Goal: Task Accomplishment & Management: Manage account settings

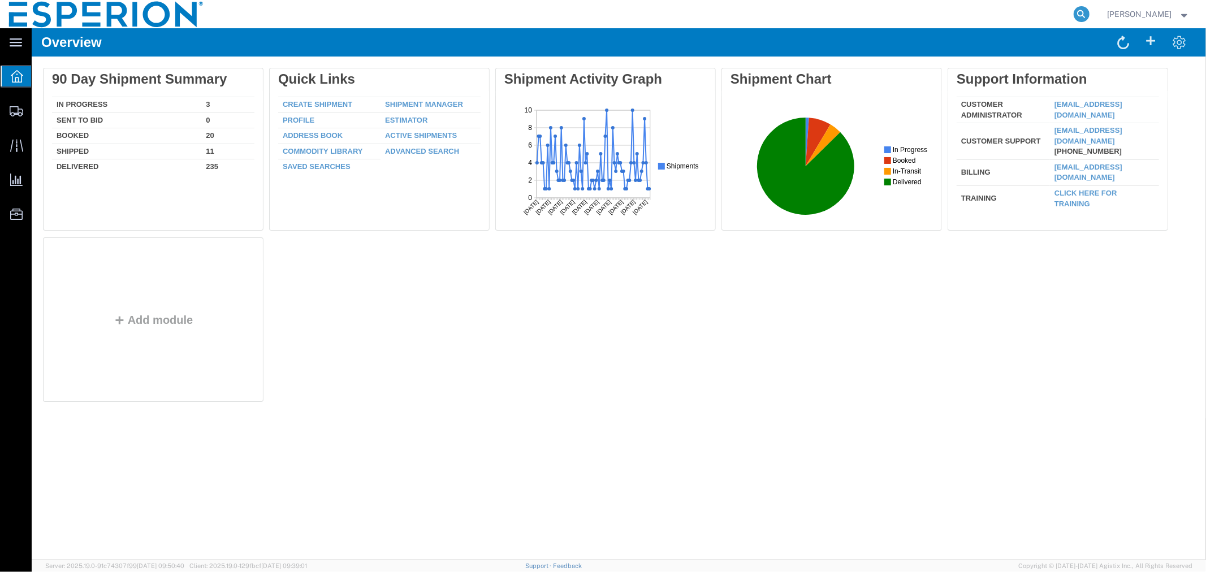
click at [1075, 9] on icon at bounding box center [1082, 14] width 16 height 16
click at [997, 14] on input "search" at bounding box center [902, 14] width 344 height 27
paste input "51097957"
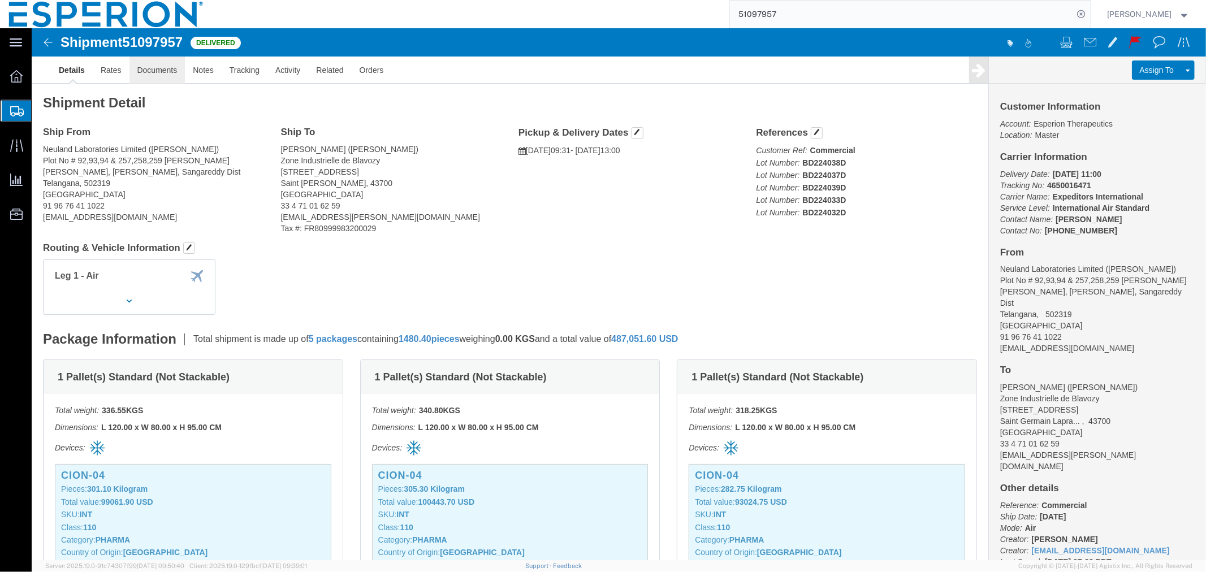
click link "Documents"
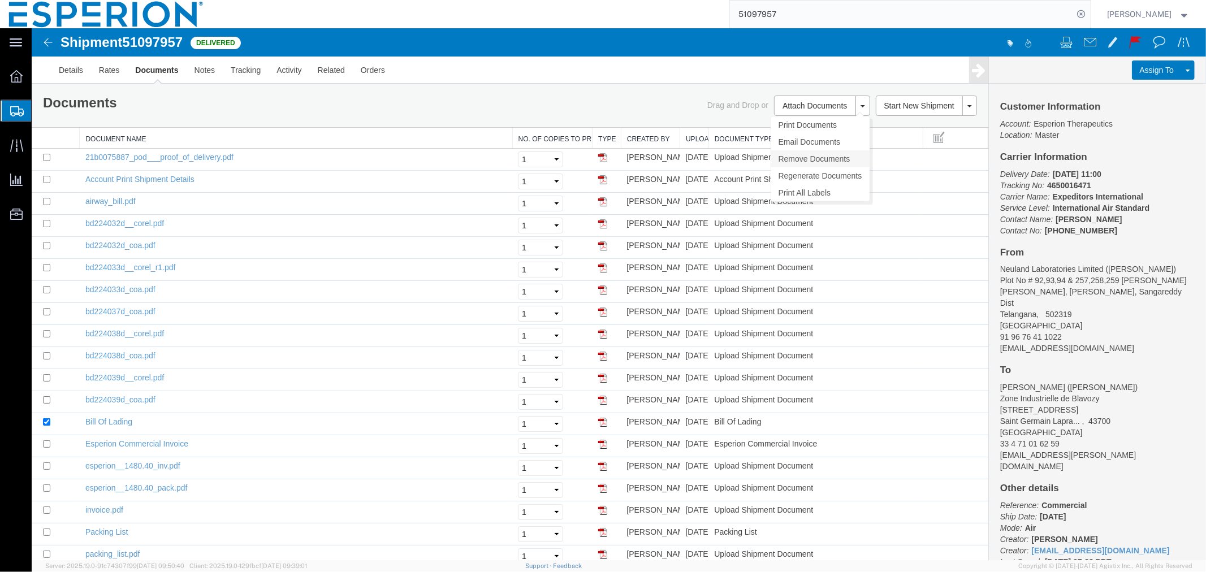
click at [795, 159] on link "Remove Documents" at bounding box center [820, 158] width 98 height 17
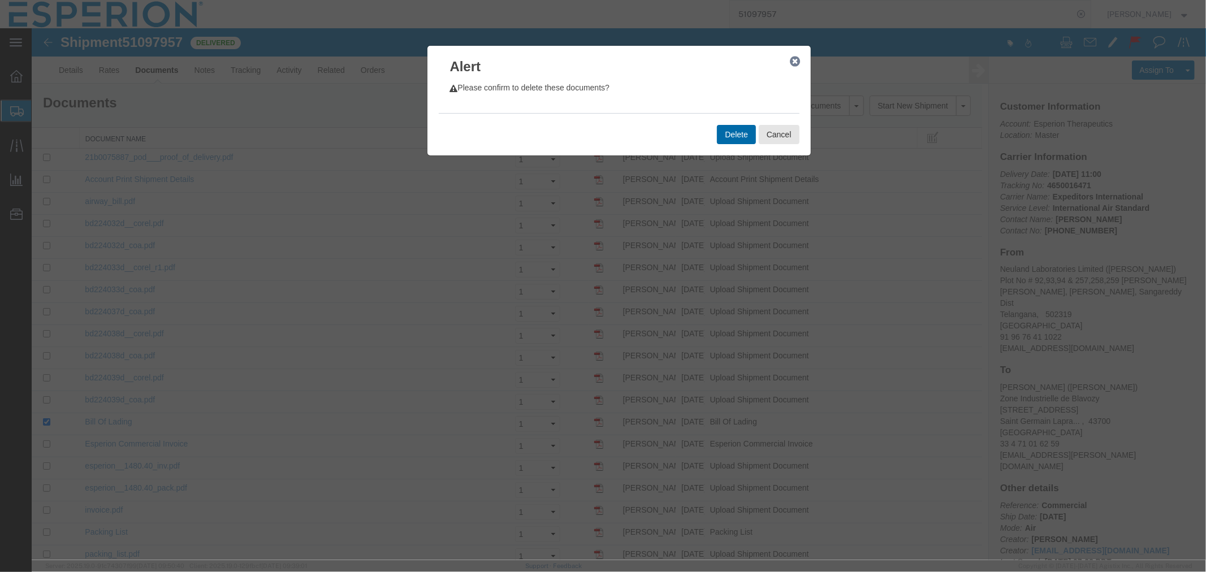
click at [732, 136] on button "Delete" at bounding box center [735, 133] width 38 height 19
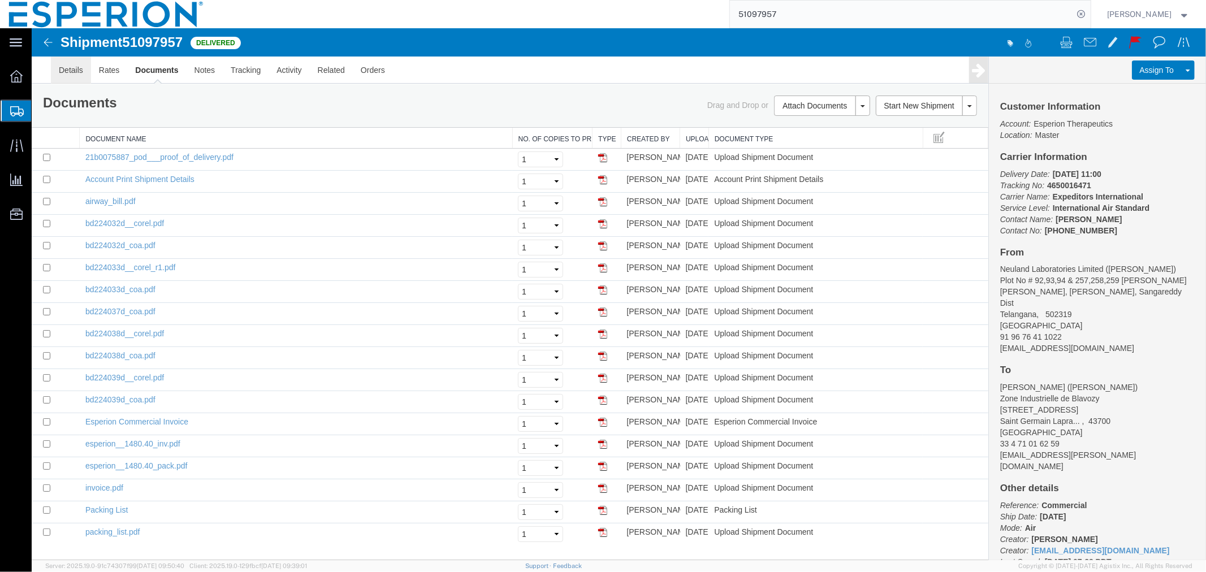
click at [66, 67] on link "Details" at bounding box center [70, 69] width 40 height 27
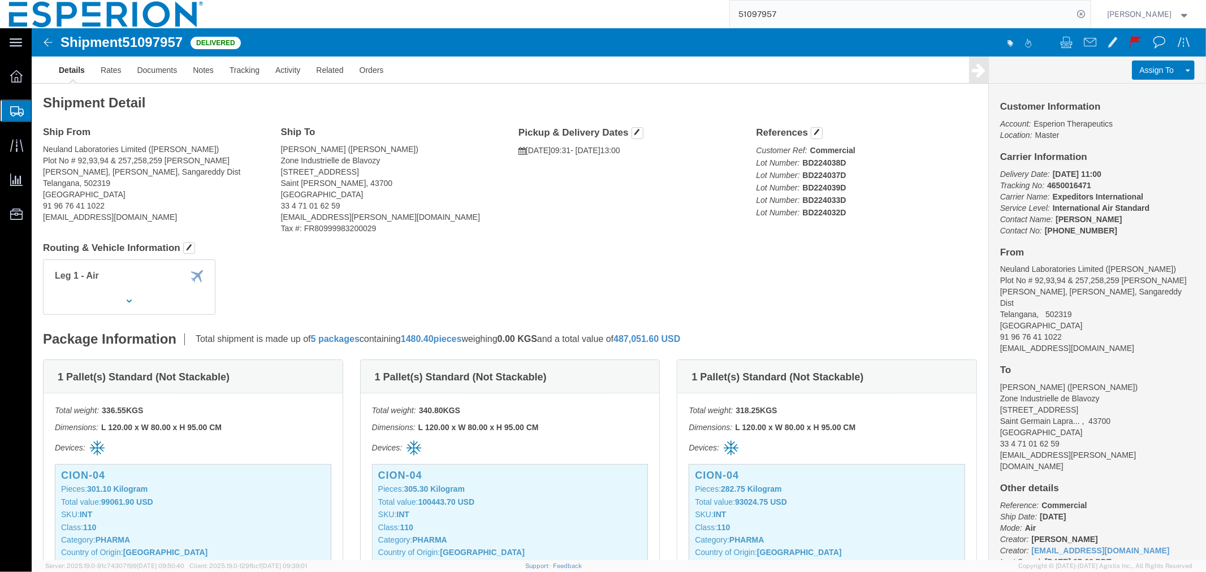
scroll to position [188, 0]
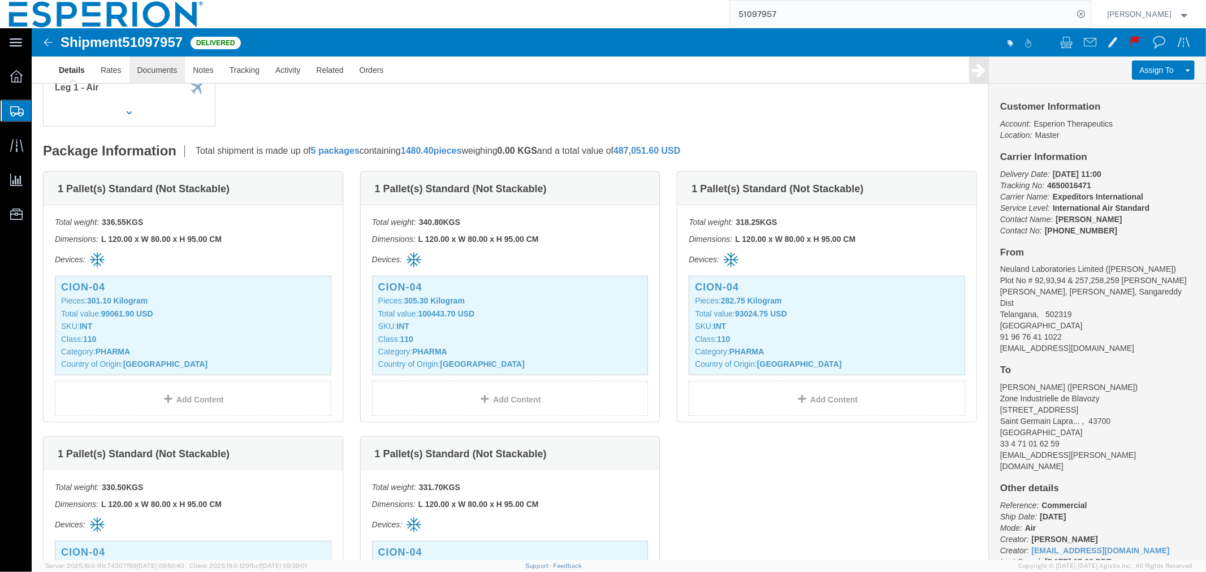
click link "Documents"
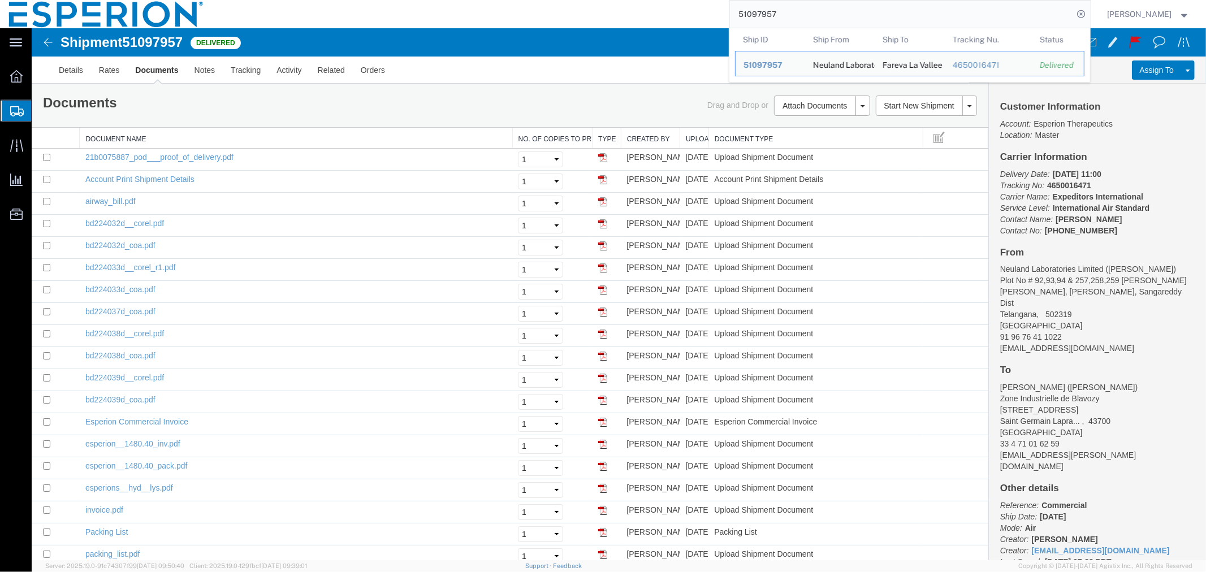
drag, startPoint x: 833, startPoint y: 14, endPoint x: 710, endPoint y: 11, distance: 123.3
click at [710, 11] on div "51097957 Ship ID Ship From Ship To Tracking Nu. Status Ship ID 51097957 Ship Fr…" at bounding box center [652, 14] width 878 height 28
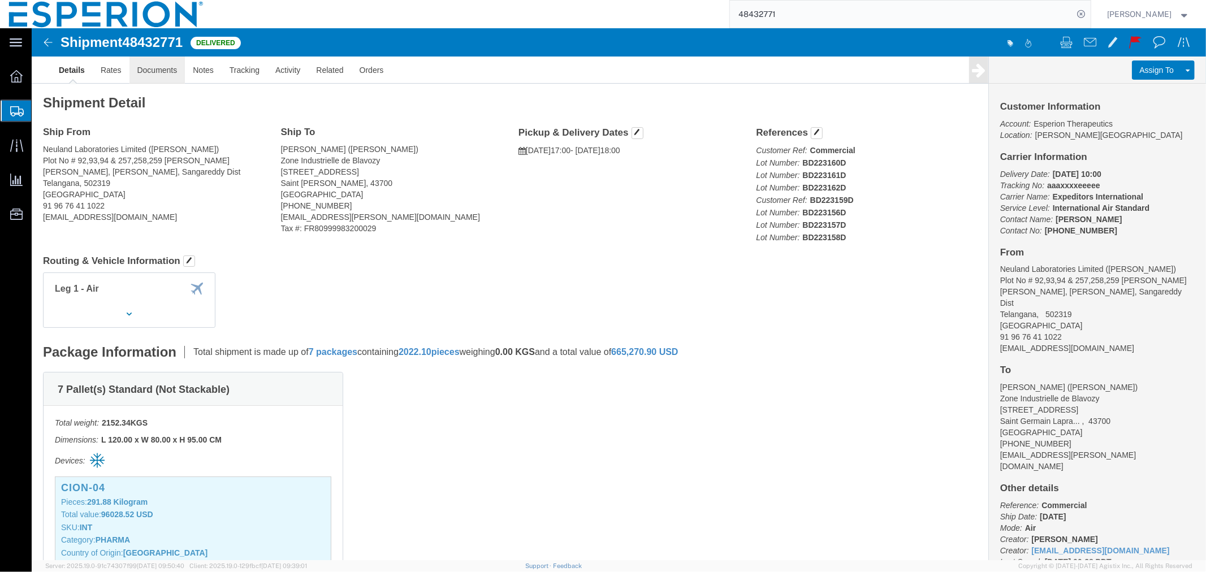
click link "Documents"
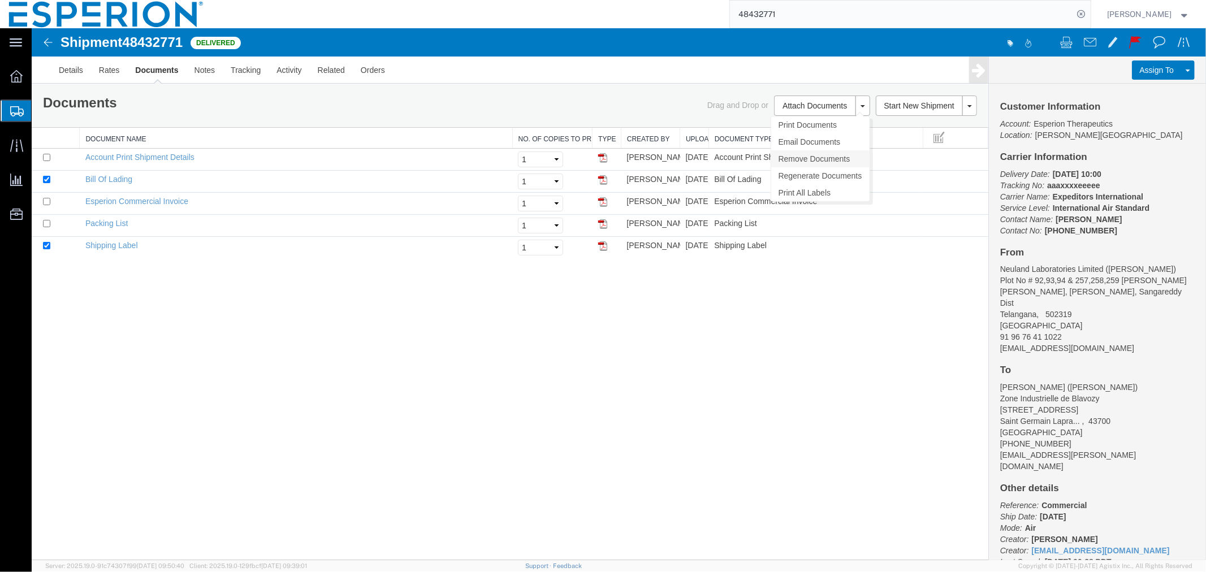
click at [820, 155] on link "Remove Documents" at bounding box center [820, 158] width 98 height 17
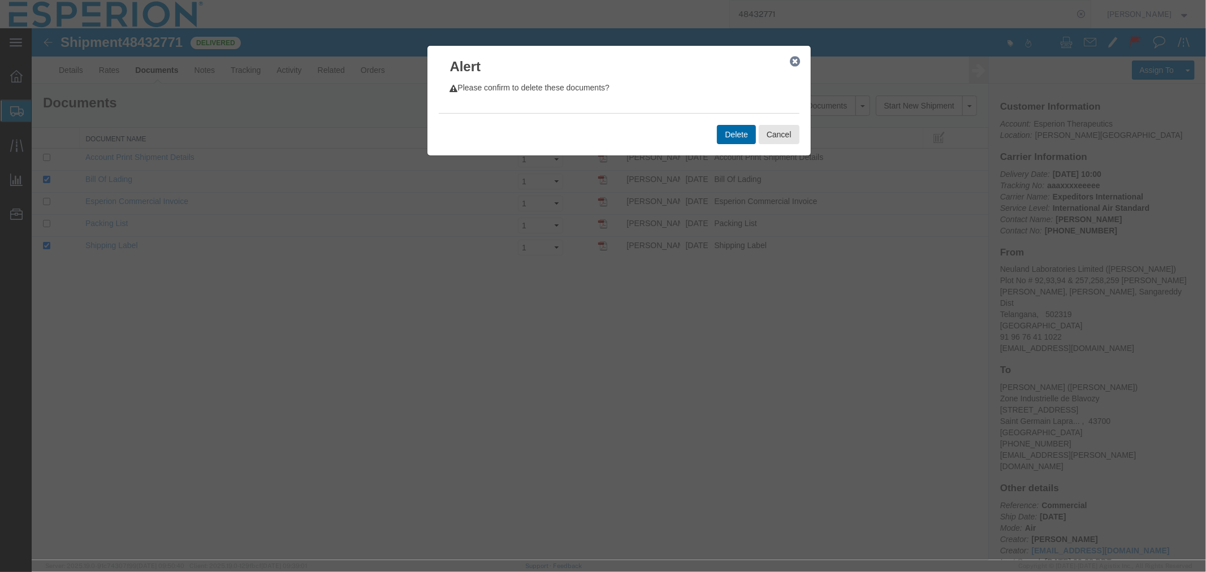
click at [741, 139] on button "Delete" at bounding box center [735, 133] width 38 height 19
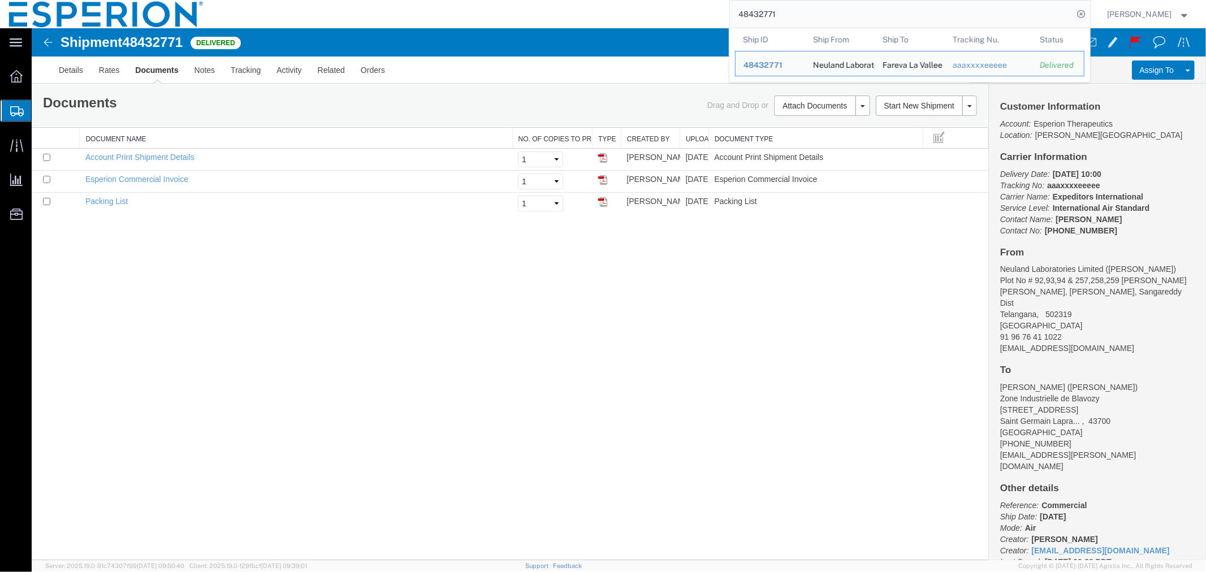
drag, startPoint x: 800, startPoint y: 14, endPoint x: 663, endPoint y: 14, distance: 136.8
click at [663, 14] on div "48432771 Ship ID Ship From Ship To Tracking Nu. Status Ship ID 48432771 Ship Fr…" at bounding box center [652, 14] width 878 height 28
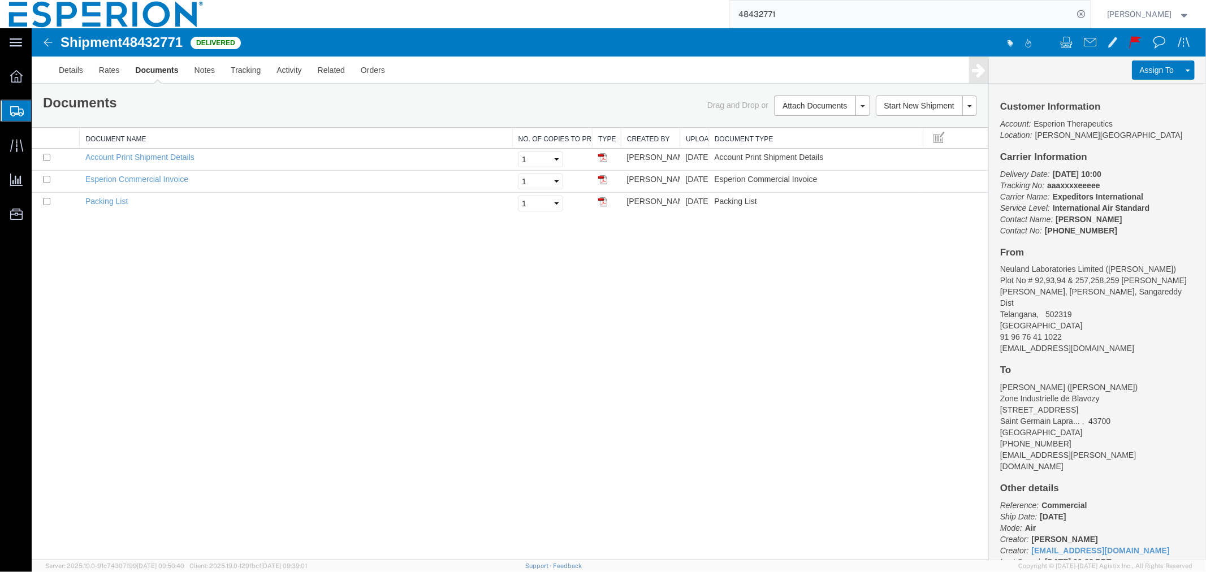
paste input "EZ20525059"
click at [1085, 14] on icon at bounding box center [1082, 14] width 16 height 16
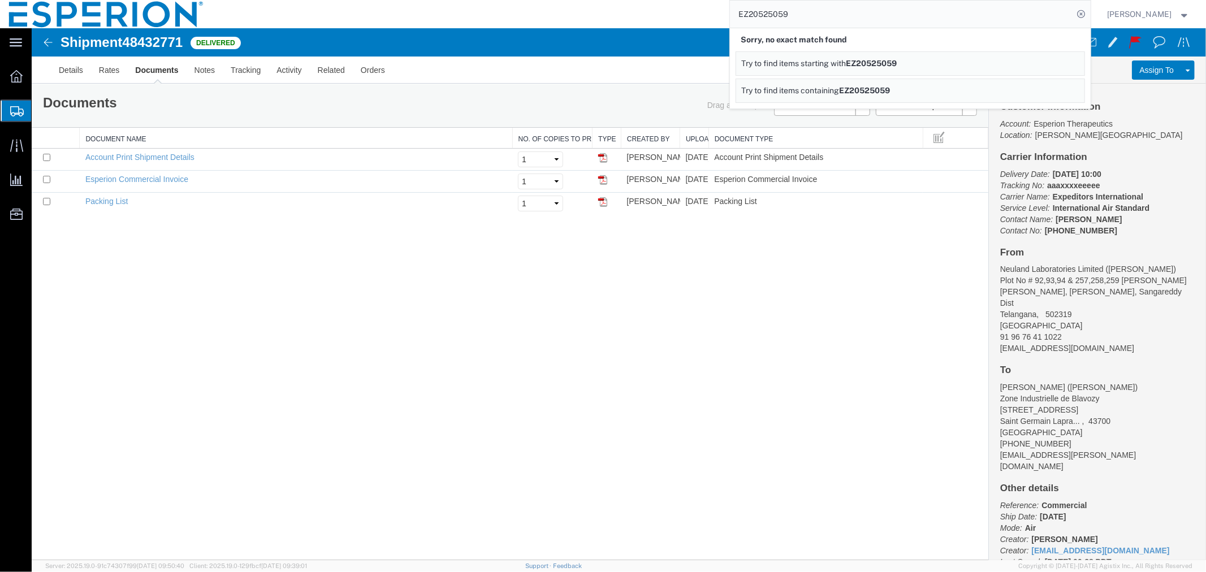
drag, startPoint x: 776, startPoint y: 10, endPoint x: 677, endPoint y: 12, distance: 99.0
click at [677, 12] on div "EZ20525059 Sorry, no exact match found Try to find items starting with EZ205250…" at bounding box center [652, 14] width 878 height 28
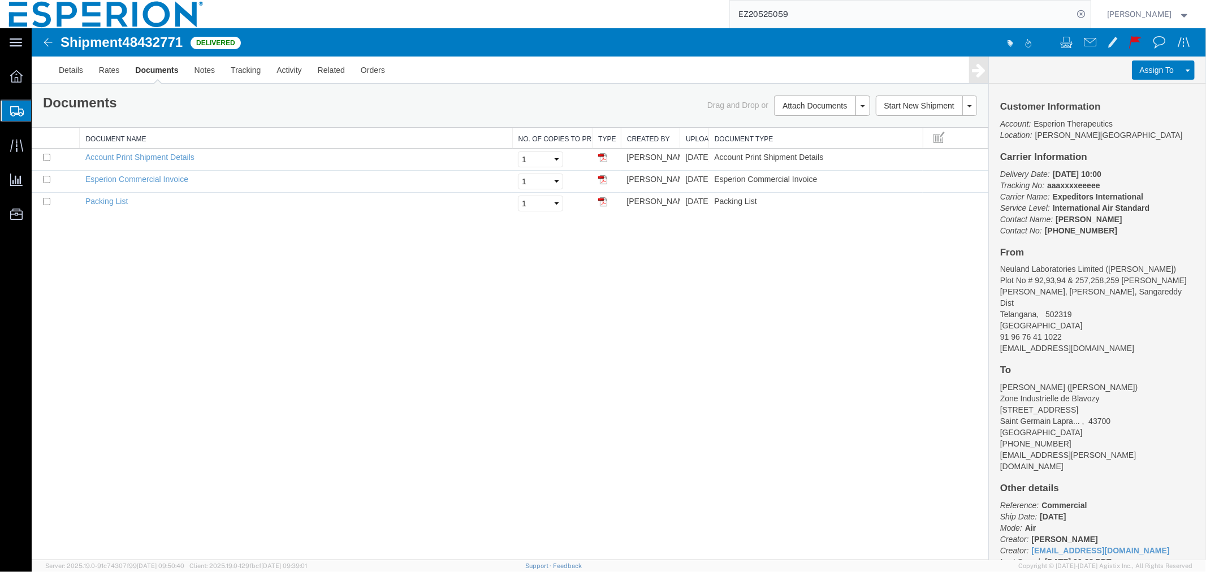
paste input "52359362"
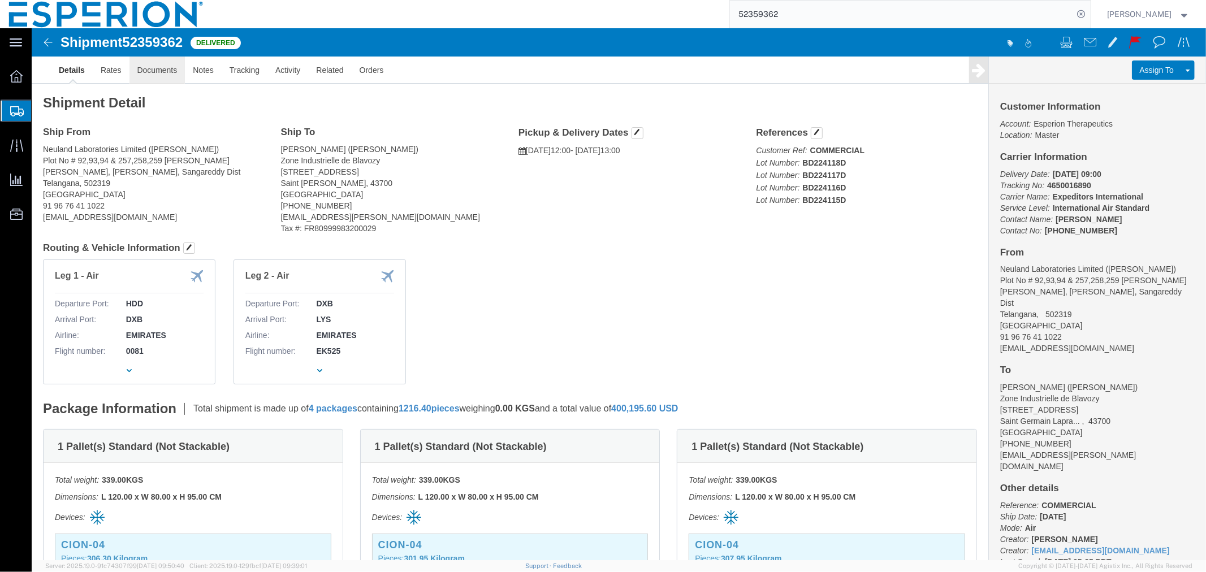
click link "Documents"
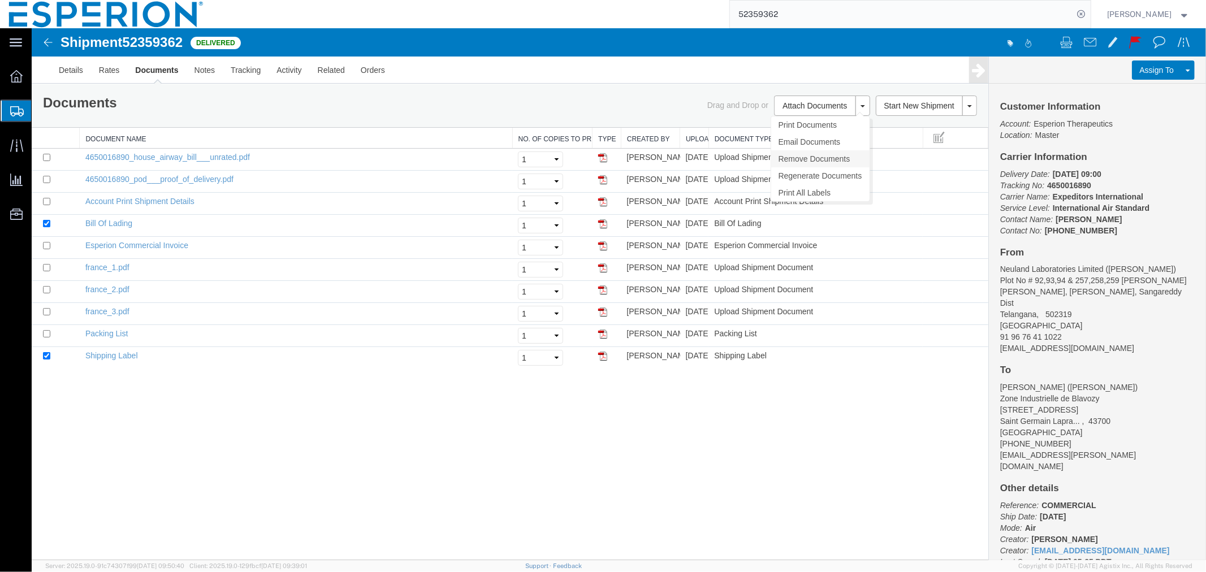
click at [818, 151] on link "Remove Documents" at bounding box center [820, 158] width 98 height 17
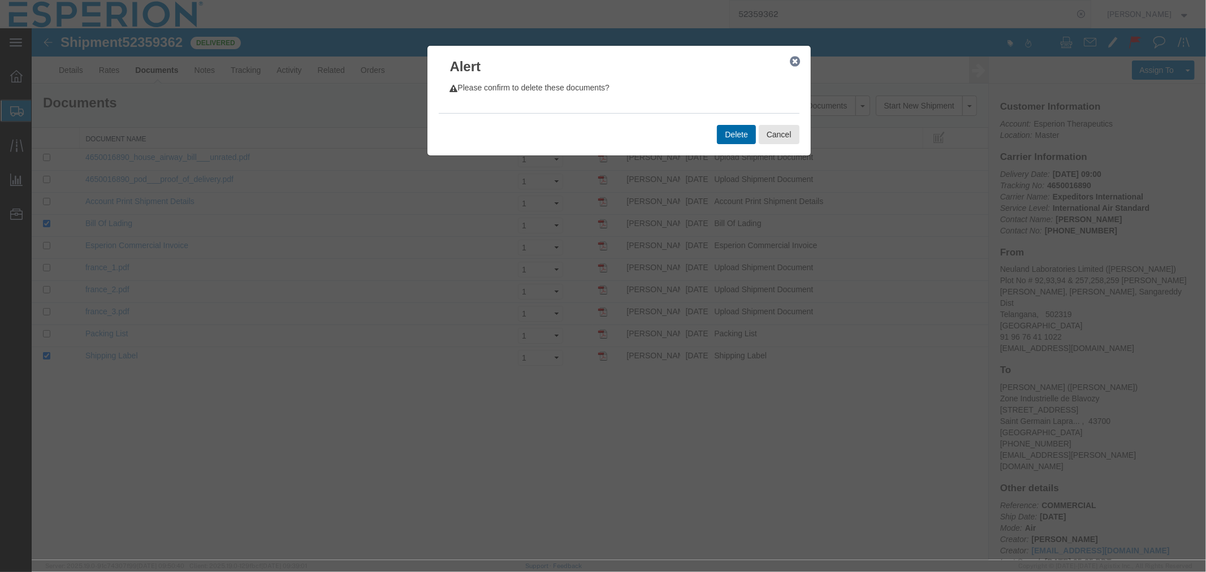
click at [737, 139] on button "Delete" at bounding box center [735, 133] width 38 height 19
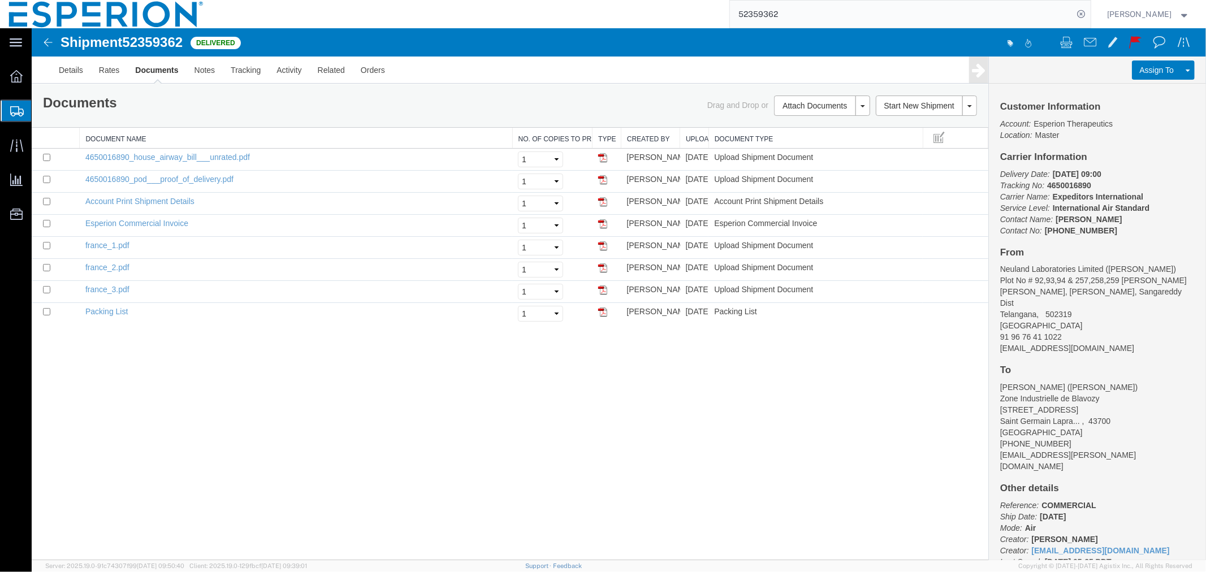
click at [1067, 176] on b "[DATE] 09:00" at bounding box center [1076, 173] width 49 height 9
click at [1066, 177] on b "[DATE] 09:00" at bounding box center [1076, 173] width 49 height 9
click at [1067, 184] on b "4650016890" at bounding box center [1069, 184] width 44 height 9
copy b "4650016890"
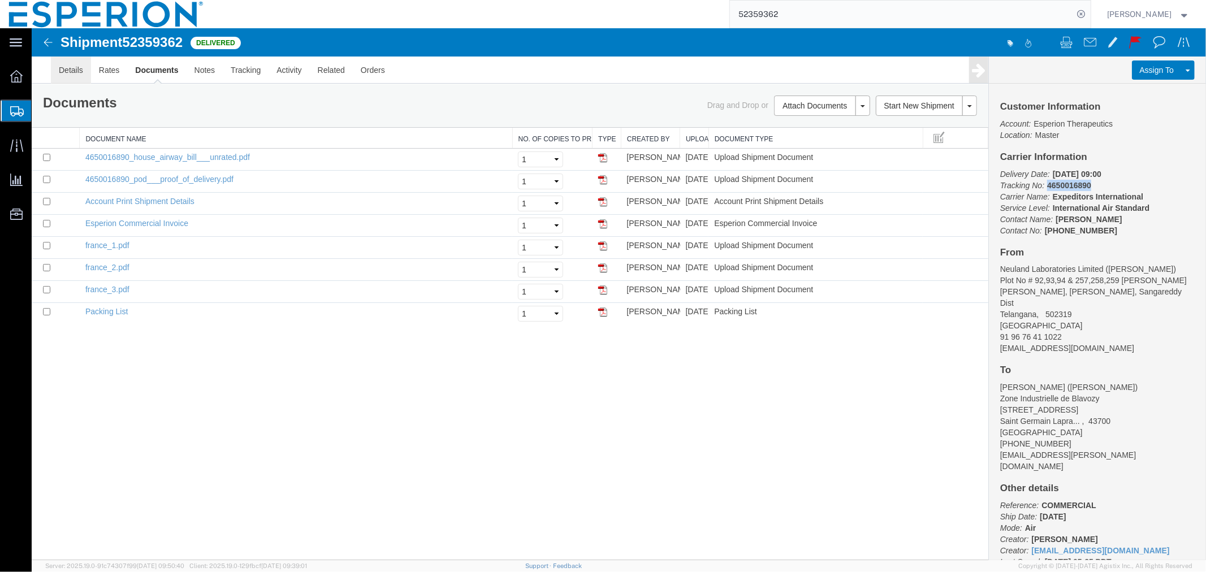
click at [79, 70] on link "Details" at bounding box center [70, 69] width 40 height 27
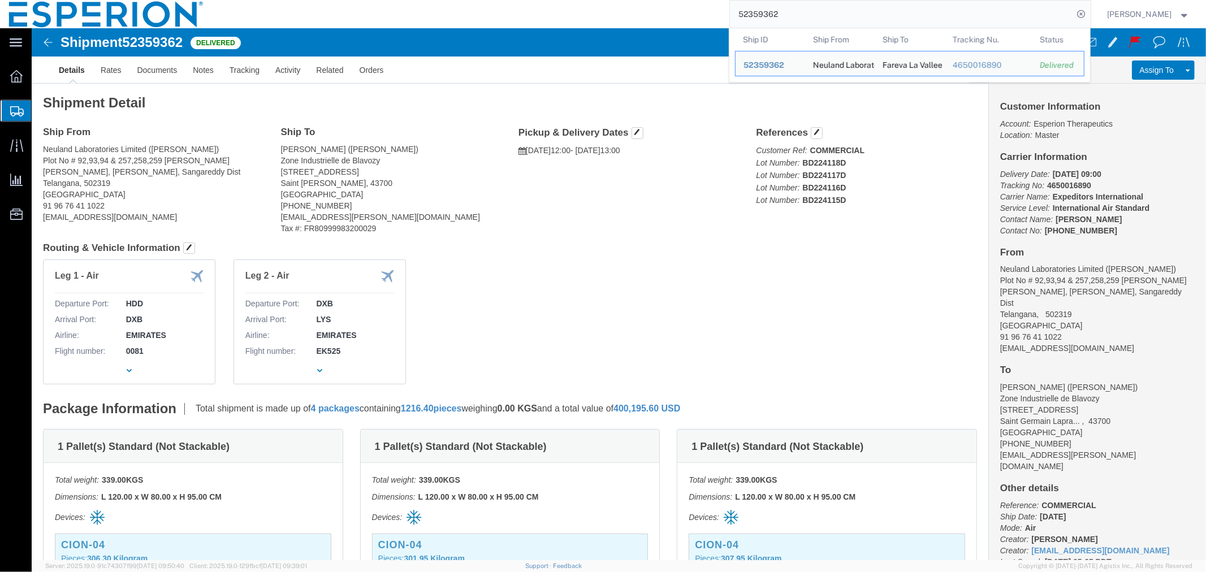
click at [797, 21] on input "52359362" at bounding box center [902, 14] width 344 height 27
drag, startPoint x: 794, startPoint y: 12, endPoint x: 715, endPoint y: 20, distance: 79.0
click at [715, 20] on div "52359362 Ship ID Ship From Ship To Tracking Nu. Status Ship ID 52359362 Ship Fr…" at bounding box center [652, 14] width 878 height 28
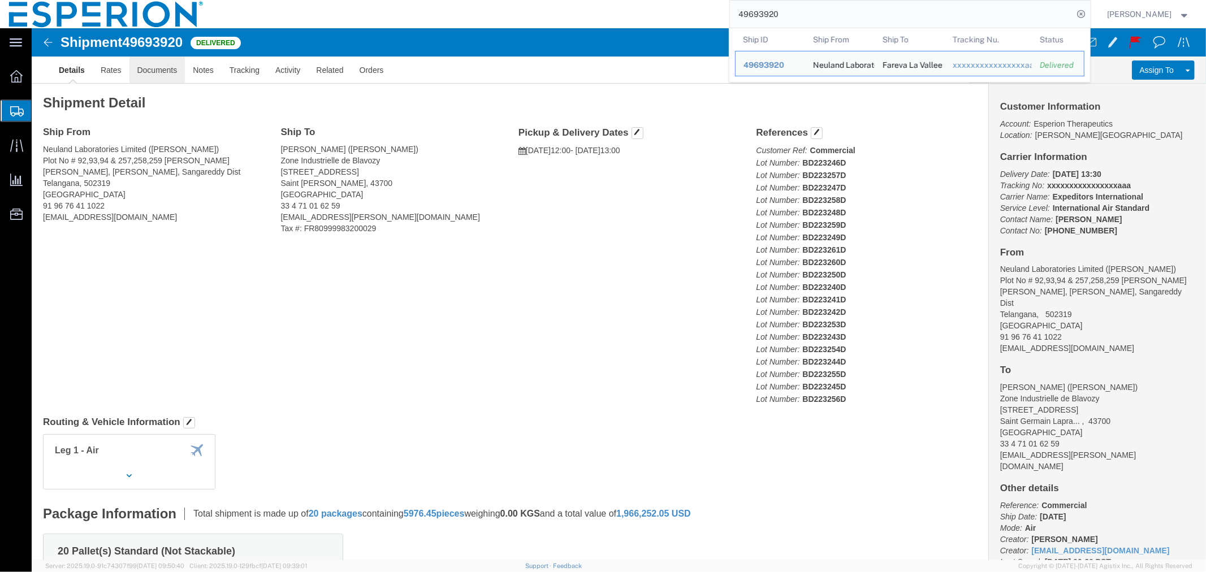
click link "Documents"
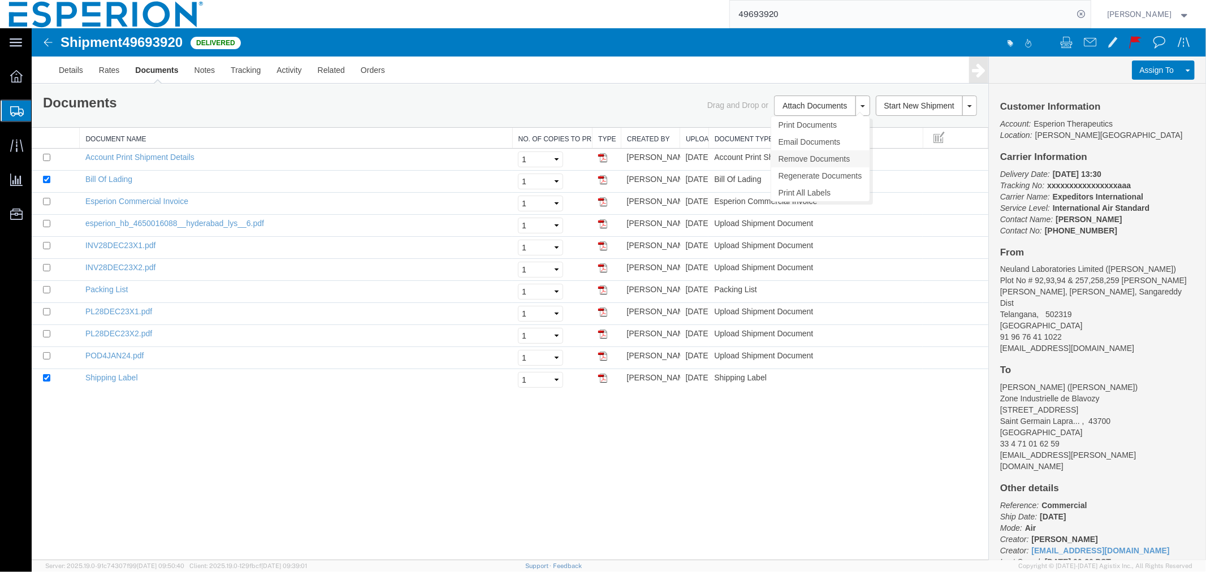
click at [804, 161] on link "Remove Documents" at bounding box center [820, 158] width 98 height 17
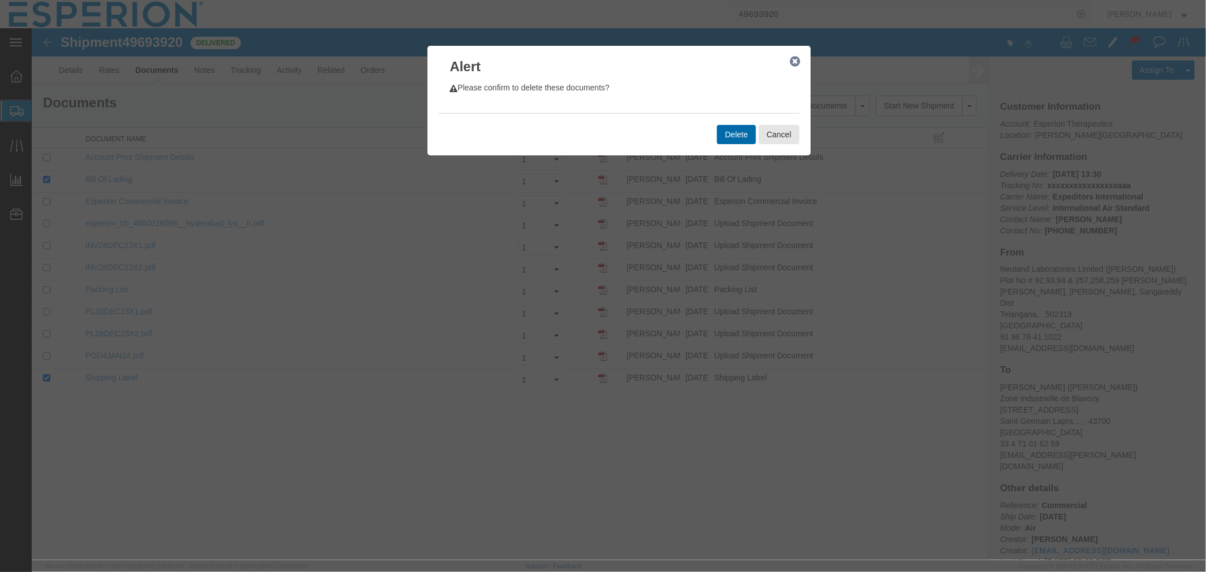
click at [745, 130] on button "Delete" at bounding box center [735, 133] width 38 height 19
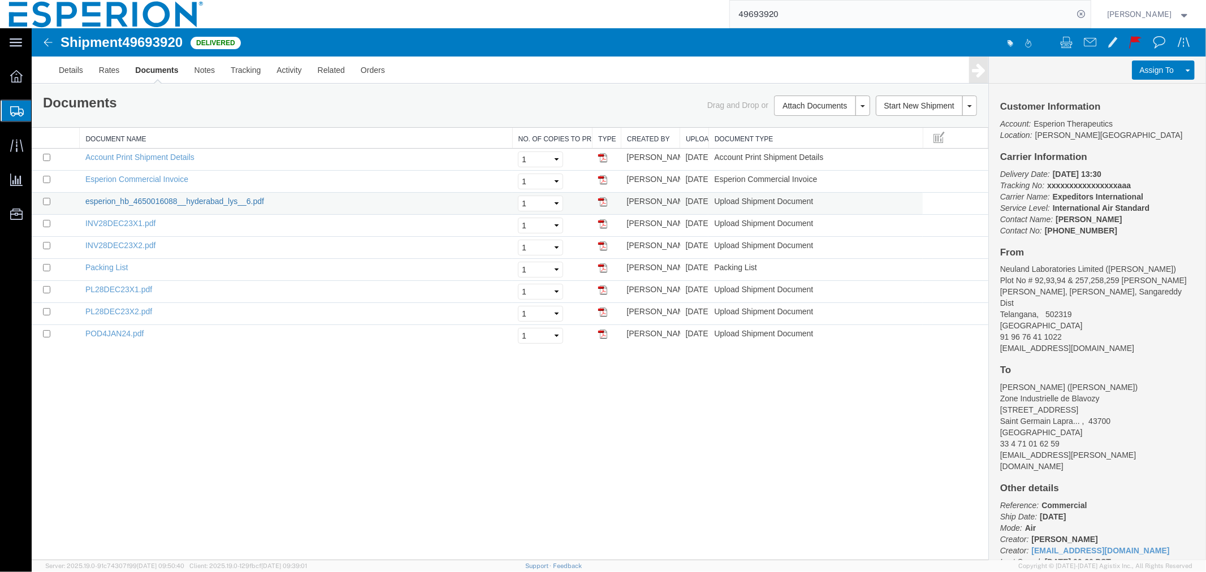
click at [148, 201] on link "esperion_hb_4650016088__hyderabad_lys__6.pdf" at bounding box center [174, 200] width 179 height 9
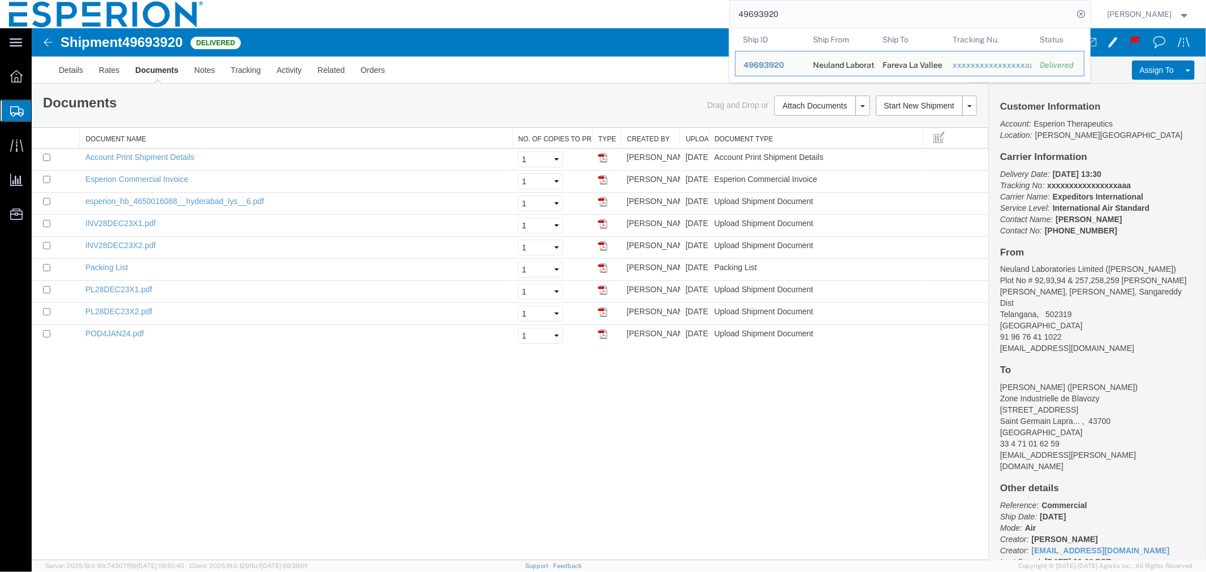
drag, startPoint x: 788, startPoint y: 12, endPoint x: 679, endPoint y: 9, distance: 109.2
click at [679, 9] on div "49693920 Ship ID Ship From Ship To Tracking Nu. Status Ship ID 49693920 Ship Fr…" at bounding box center [652, 14] width 878 height 28
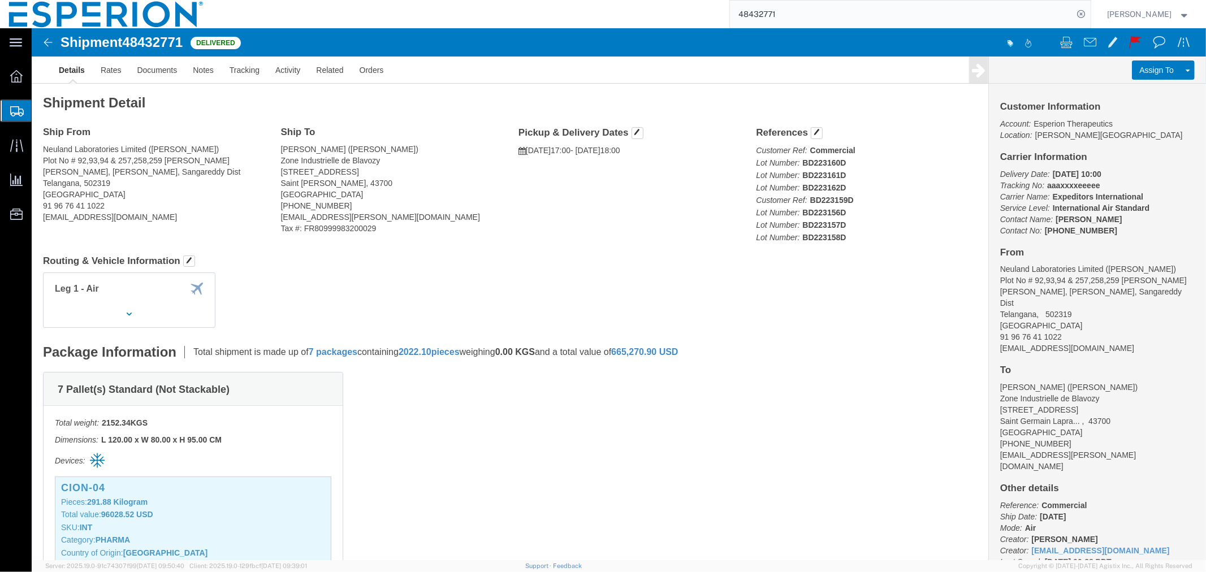
scroll to position [24, 0]
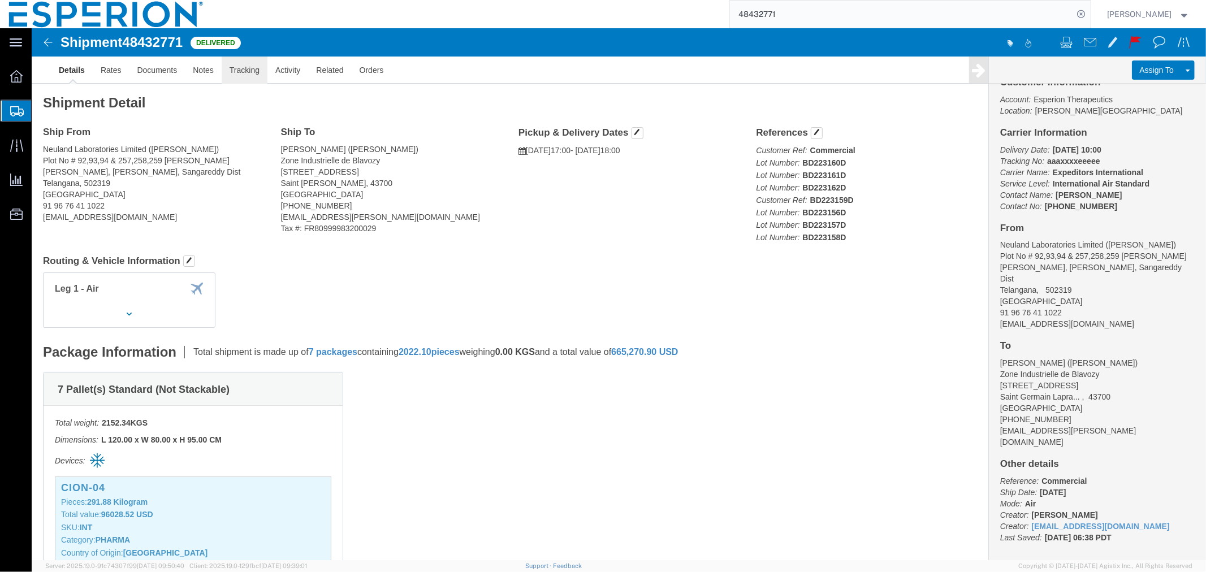
click link "Tracking"
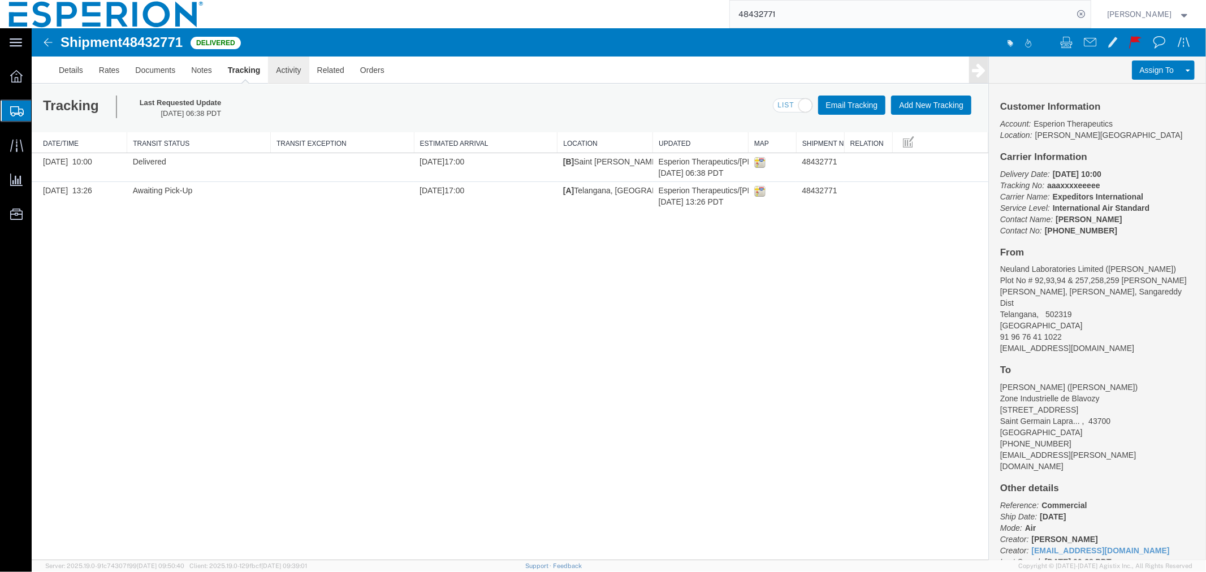
click at [285, 72] on link "Activity" at bounding box center [287, 69] width 41 height 27
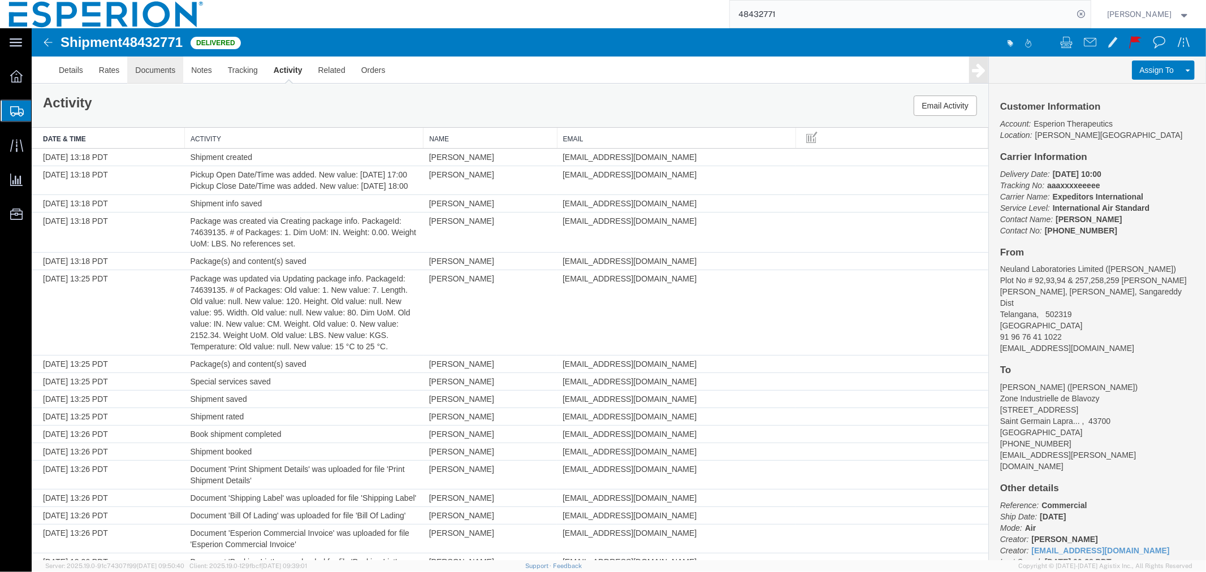
click at [160, 66] on link "Documents" at bounding box center [155, 69] width 56 height 27
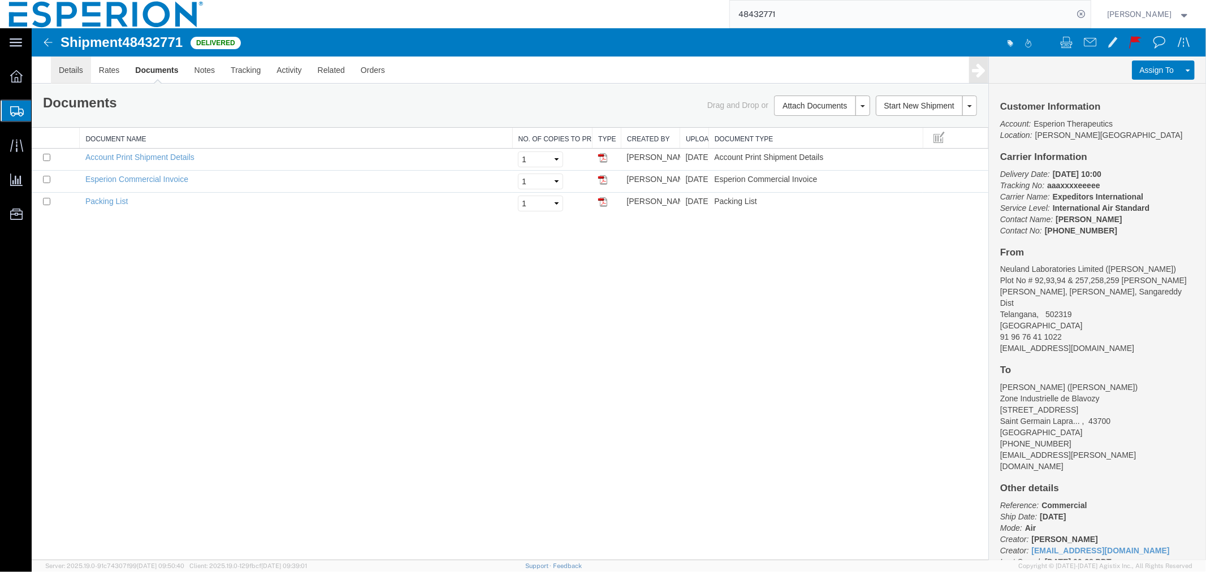
click at [74, 75] on link "Details" at bounding box center [70, 69] width 40 height 27
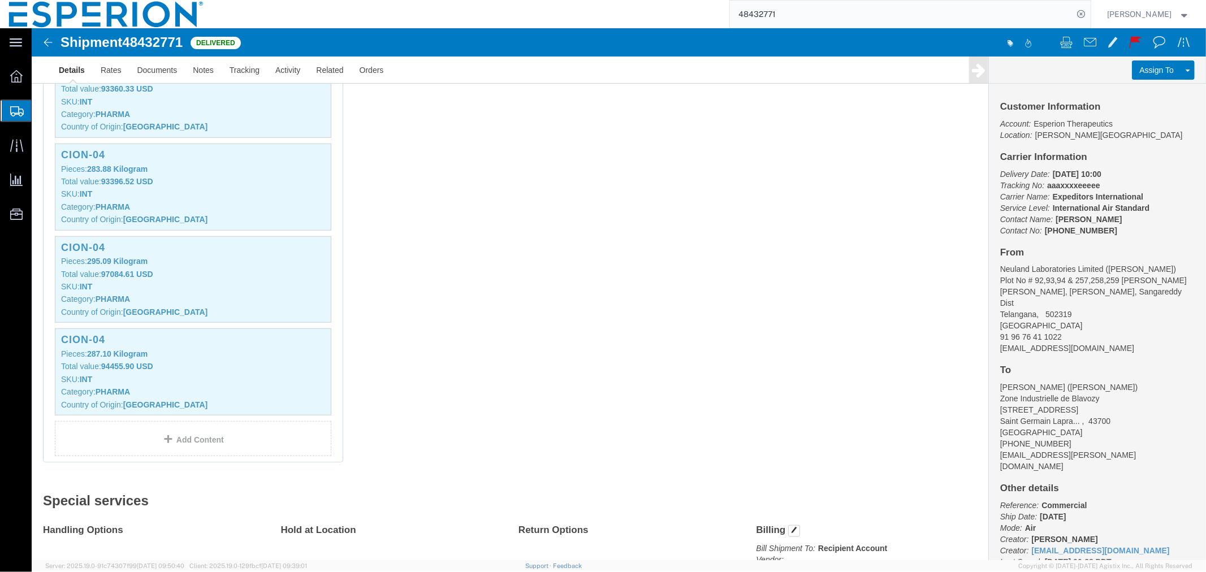
scroll to position [850, 0]
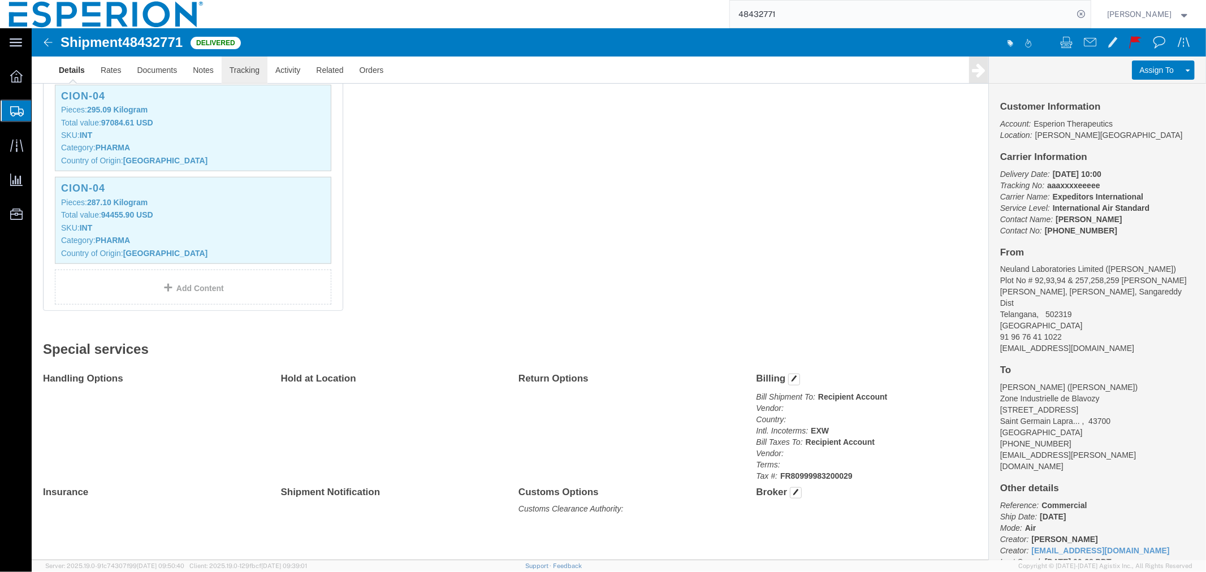
click link "Tracking"
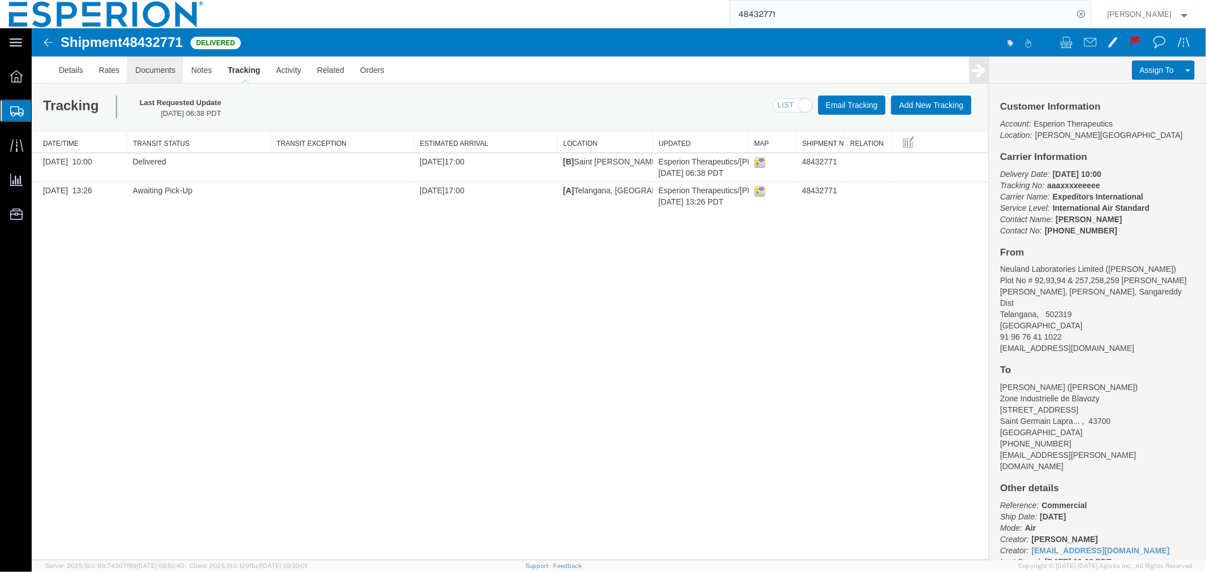
click at [152, 74] on link "Documents" at bounding box center [155, 69] width 56 height 27
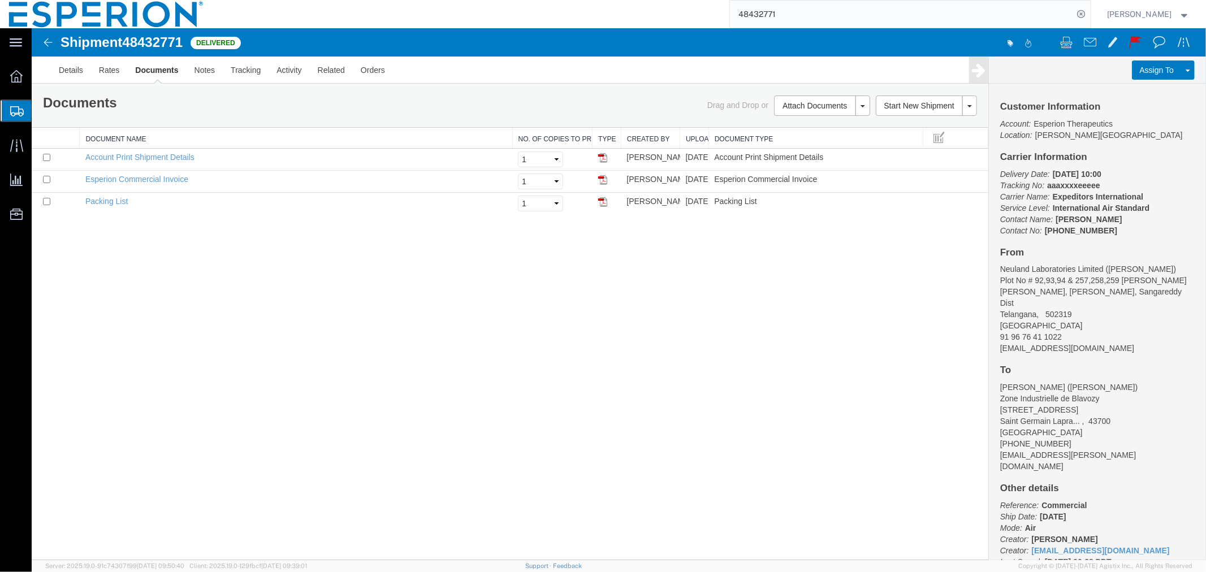
click at [775, 19] on input "48432771" at bounding box center [902, 14] width 344 height 27
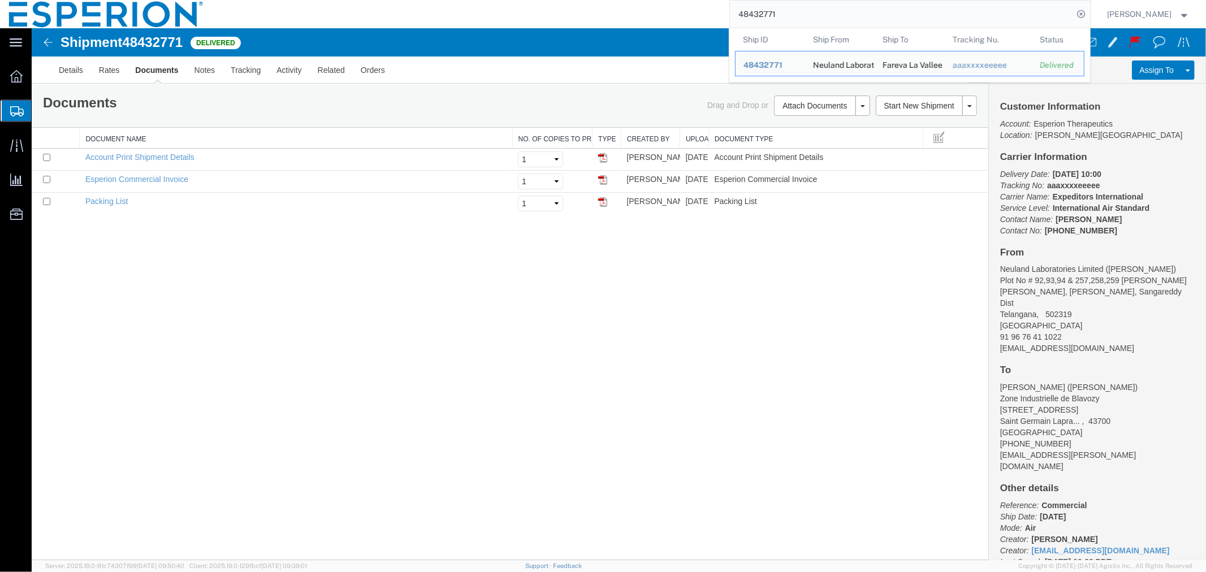
click at [775, 18] on input "48432771" at bounding box center [902, 14] width 344 height 27
drag, startPoint x: 783, startPoint y: 17, endPoint x: 688, endPoint y: 12, distance: 95.1
click at [688, 12] on div "48432771 Ship ID Ship From Ship To Tracking Nu. Status Ship ID 48432771 Ship Fr…" at bounding box center [652, 14] width 878 height 28
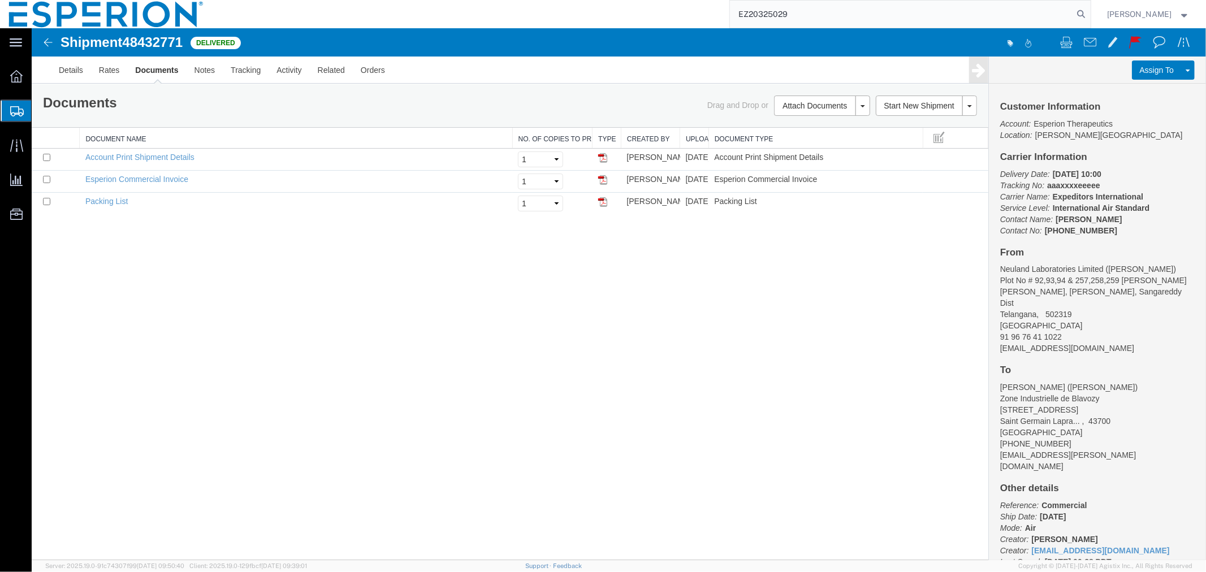
type input "EZ20325029"
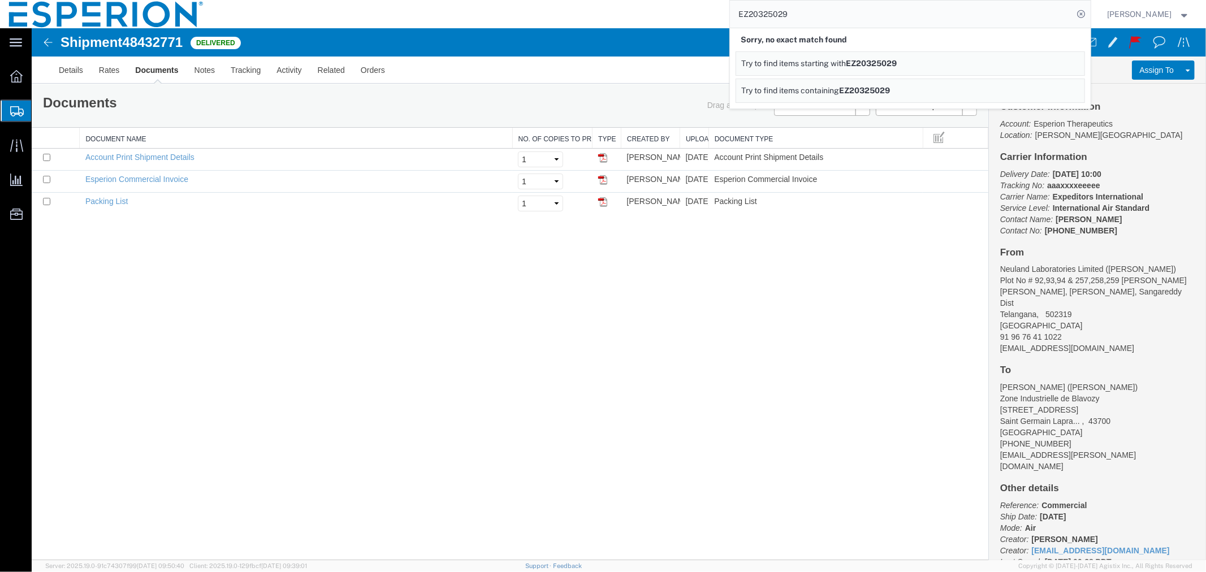
click at [670, 25] on div "EZ20325029 Sorry, no exact match found Try to find items starting with EZ203250…" at bounding box center [652, 14] width 878 height 28
